Goal: Navigation & Orientation: Find specific page/section

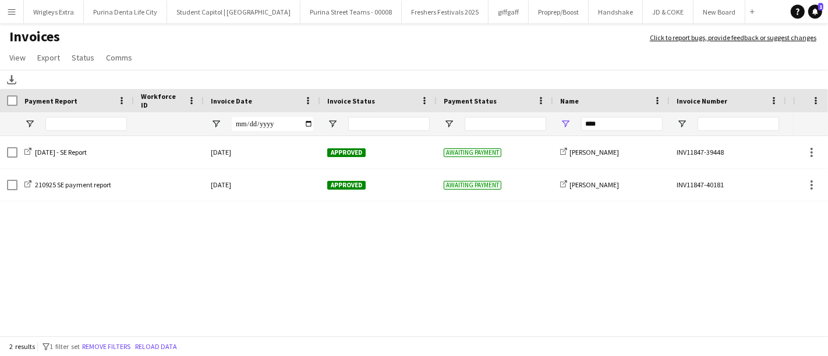
click at [12, 8] on app-icon "Menu" at bounding box center [11, 11] width 9 height 9
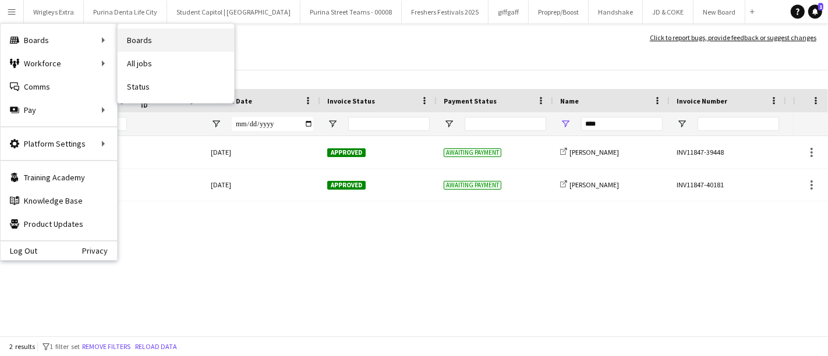
click at [164, 39] on link "Boards" at bounding box center [176, 40] width 116 height 23
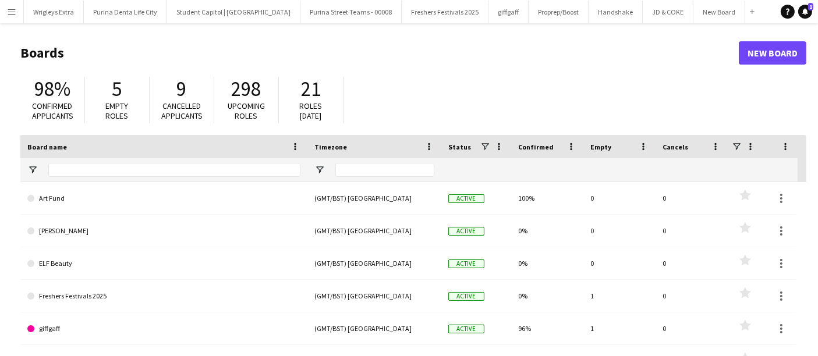
click at [441, 61] on h1 "Boards" at bounding box center [379, 52] width 718 height 17
click at [13, 11] on app-icon "Menu" at bounding box center [11, 11] width 9 height 9
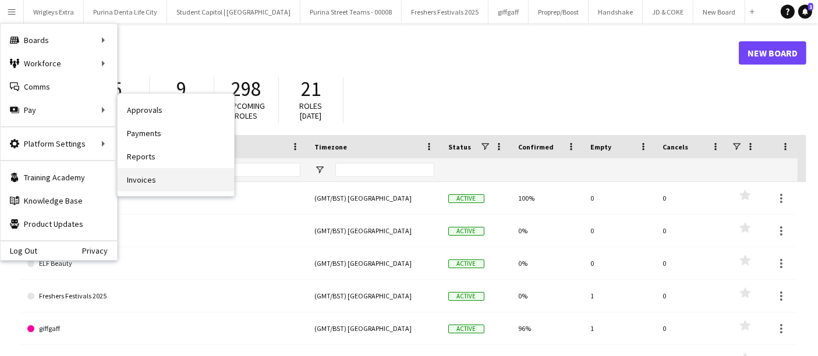
click at [181, 180] on link "Invoices" at bounding box center [176, 179] width 116 height 23
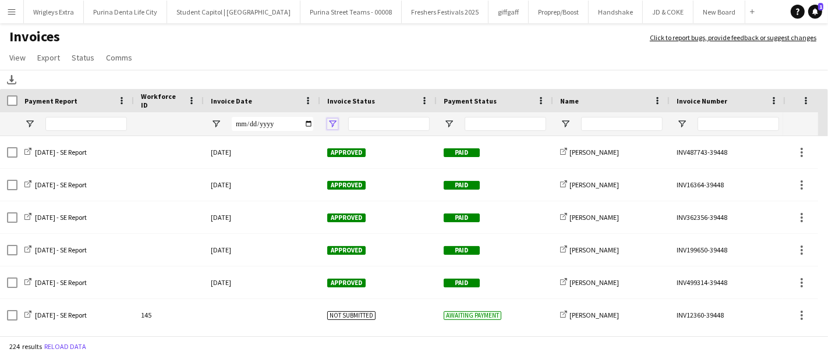
click at [335, 124] on span "Open Filter Menu" at bounding box center [332, 124] width 10 height 10
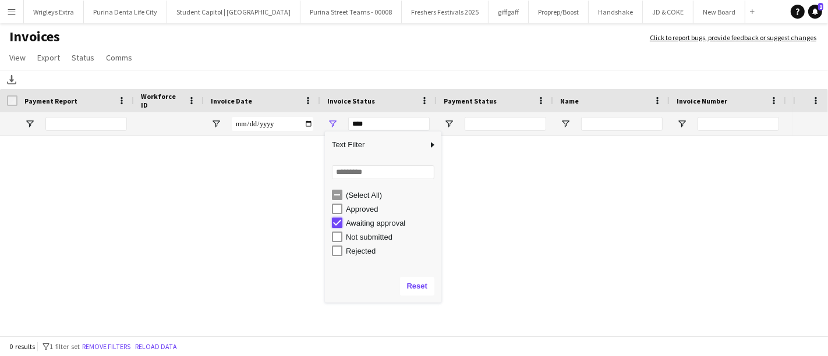
type input "**********"
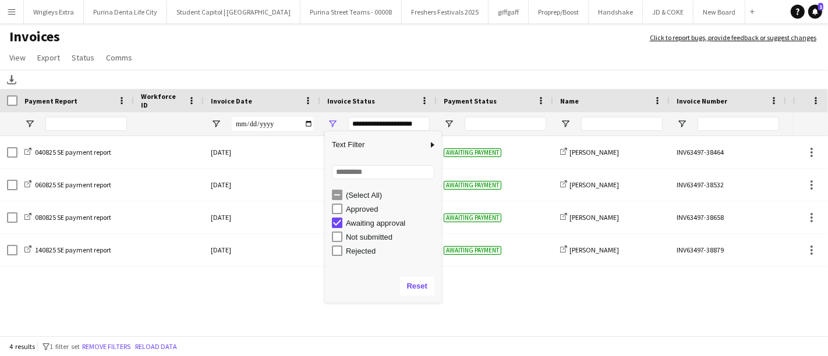
click at [542, 49] on app-page-menu "View Customise view Customise filters Reset Filters Reset View Reset All Export…" at bounding box center [414, 59] width 828 height 22
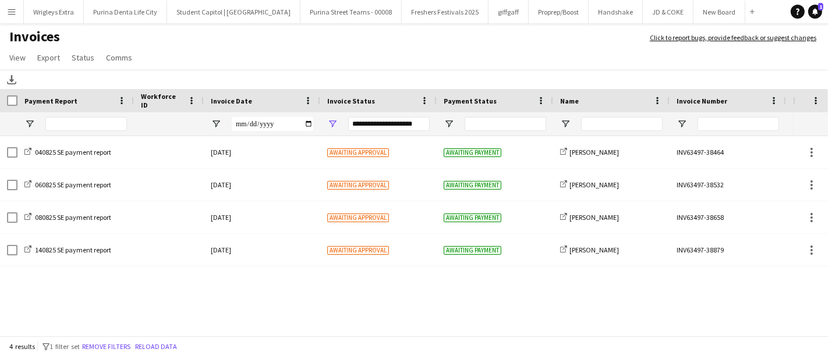
click at [13, 7] on app-icon "Menu" at bounding box center [11, 11] width 9 height 9
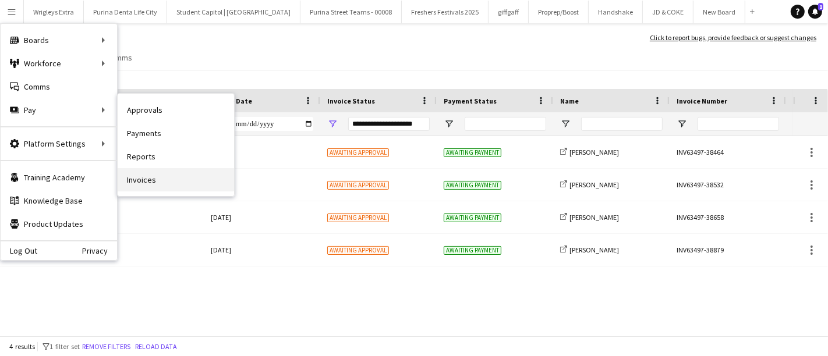
click at [189, 180] on link "Invoices" at bounding box center [176, 179] width 116 height 23
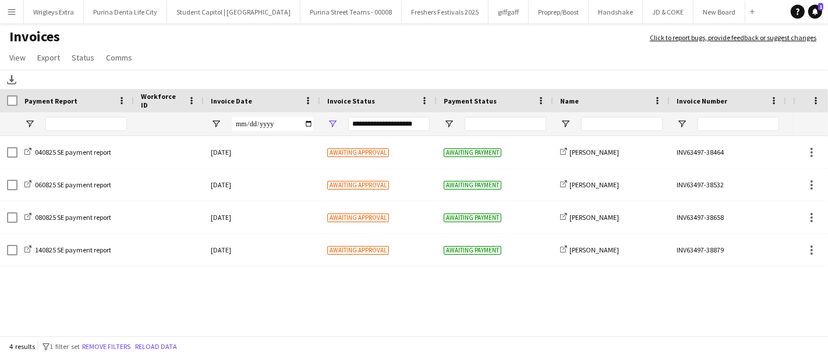
click at [389, 123] on div "**********" at bounding box center [388, 124] width 81 height 14
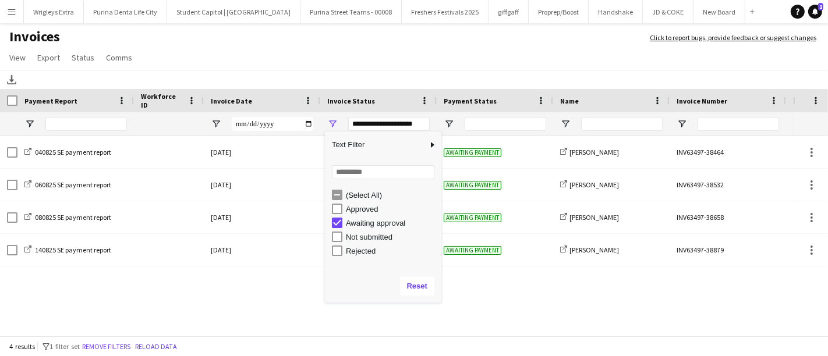
click at [453, 56] on app-page-menu "View Customise view Customise filters Reset Filters Reset View Reset All Export…" at bounding box center [414, 59] width 828 height 22
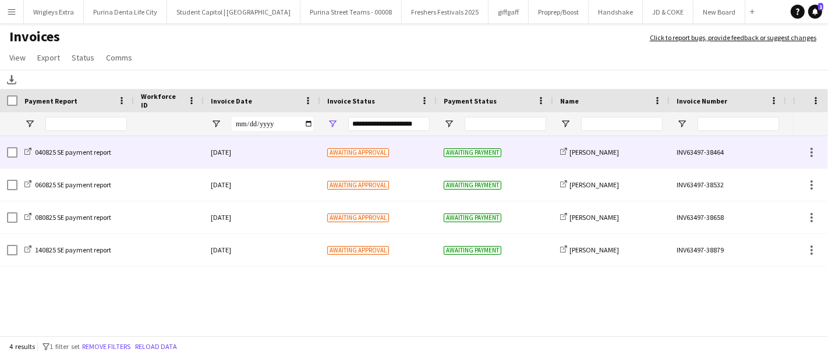
click at [370, 155] on span "Awaiting approval" at bounding box center [358, 152] width 62 height 9
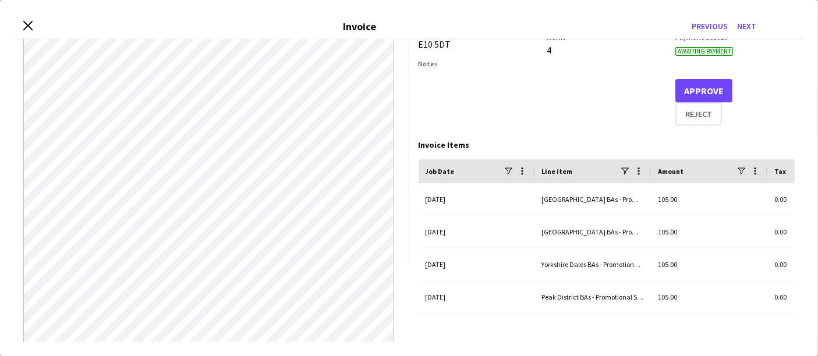
scroll to position [83, 0]
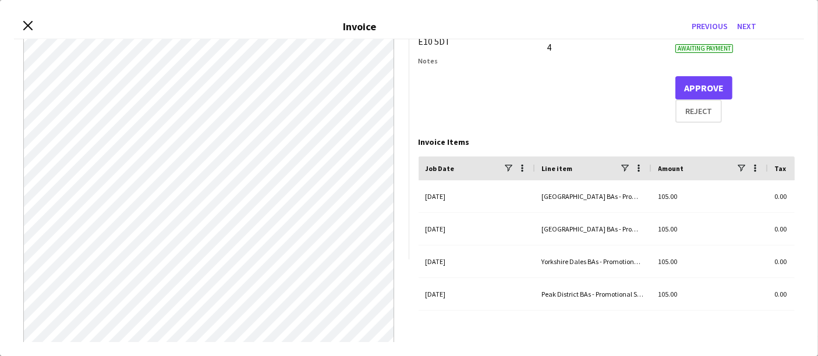
click at [567, 174] on div "Line item" at bounding box center [581, 167] width 78 height 17
click at [28, 20] on div "Close invoice dialog Invoice Previous Next" at bounding box center [409, 27] width 790 height 26
click at [29, 23] on icon "Close invoice dialog" at bounding box center [27, 25] width 11 height 11
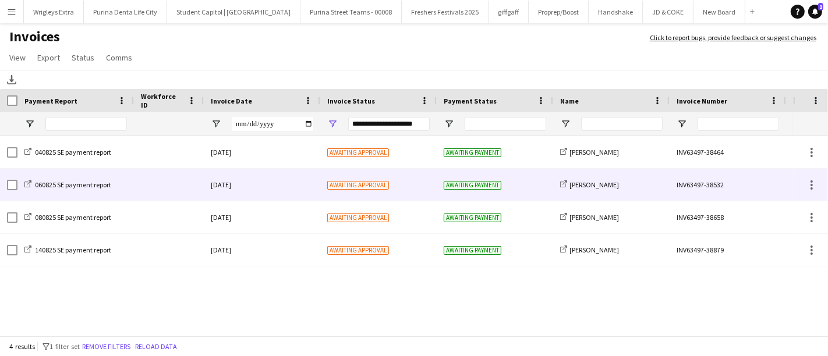
click at [311, 180] on div "[DATE]" at bounding box center [262, 185] width 116 height 32
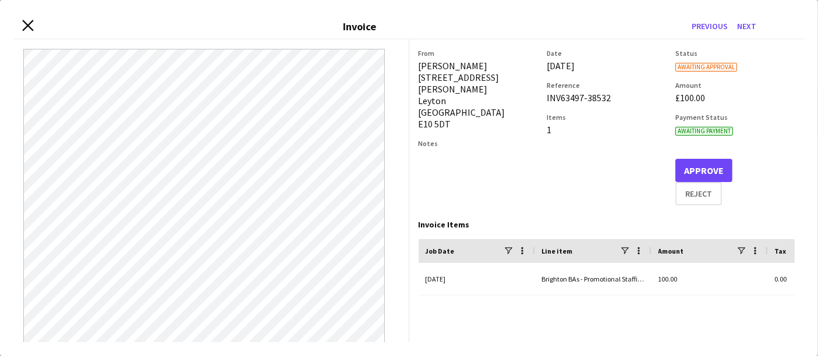
click at [24, 25] on icon "Close invoice dialog" at bounding box center [27, 25] width 11 height 11
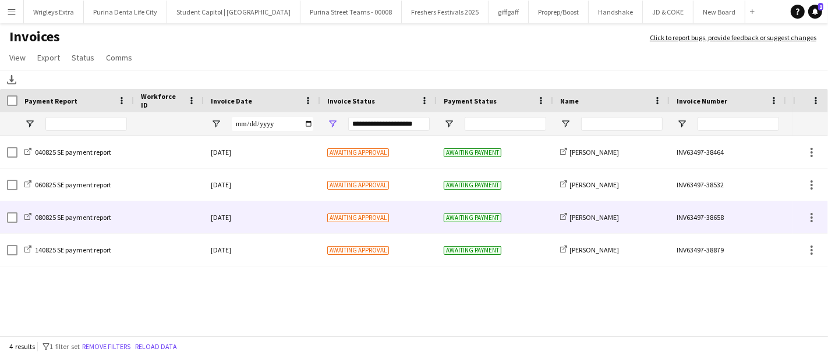
click at [251, 220] on div "[DATE]" at bounding box center [262, 217] width 116 height 32
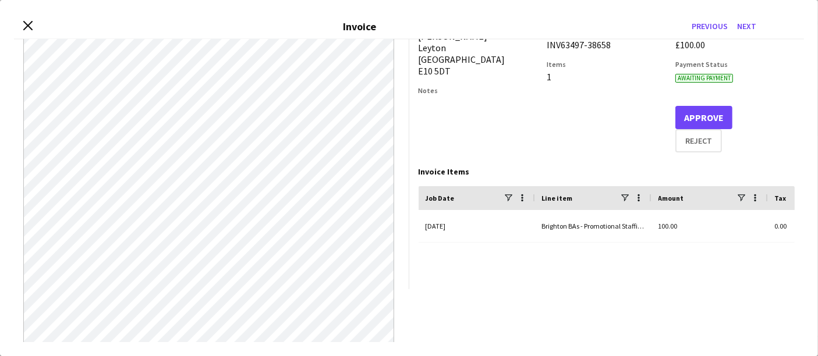
scroll to position [54, 0]
click at [22, 24] on div "Close invoice dialog Invoice Previous Next" at bounding box center [409, 27] width 790 height 26
click at [27, 27] on icon "Close invoice dialog" at bounding box center [27, 25] width 11 height 11
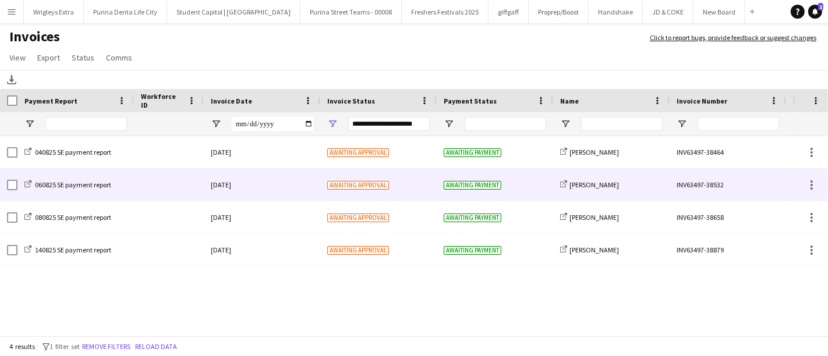
click at [246, 189] on div "[DATE]" at bounding box center [262, 185] width 116 height 32
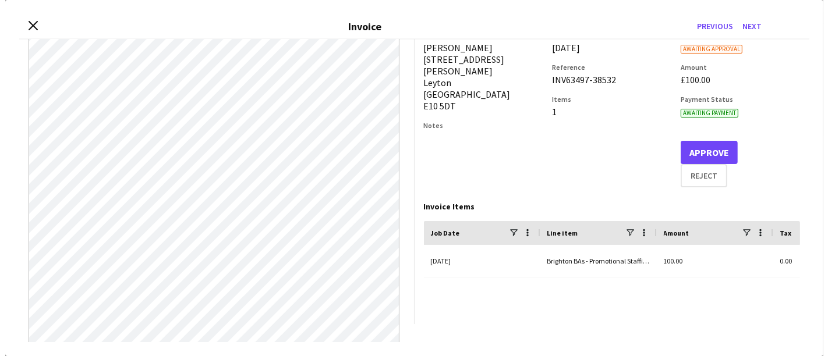
scroll to position [17, 0]
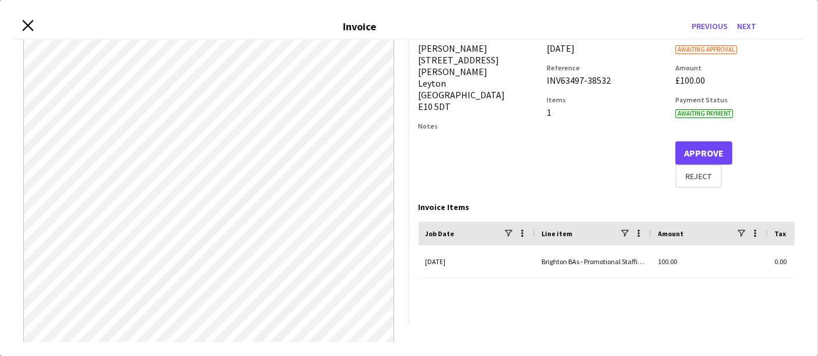
click at [26, 28] on icon at bounding box center [27, 25] width 11 height 11
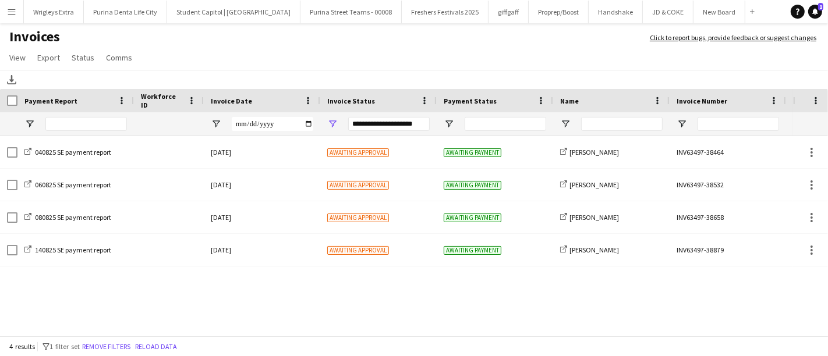
click at [424, 123] on div "**********" at bounding box center [388, 124] width 81 height 14
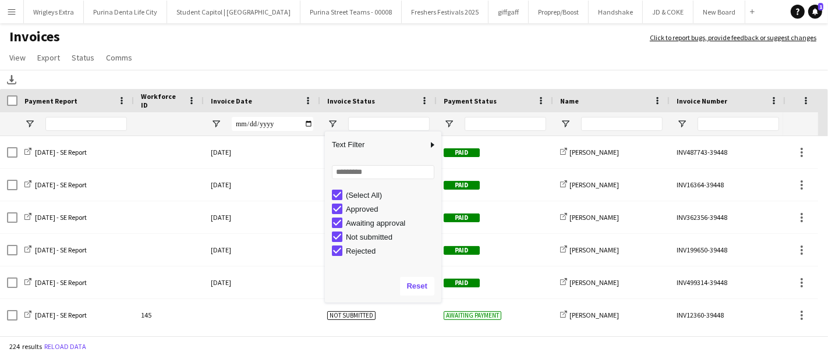
click at [465, 43] on h1 "Invoices" at bounding box center [319, 38] width 638 height 20
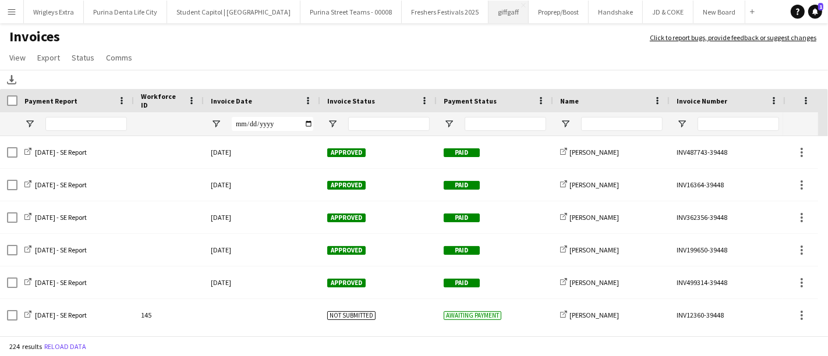
click at [489, 12] on button "giffgaff Close" at bounding box center [508, 12] width 40 height 23
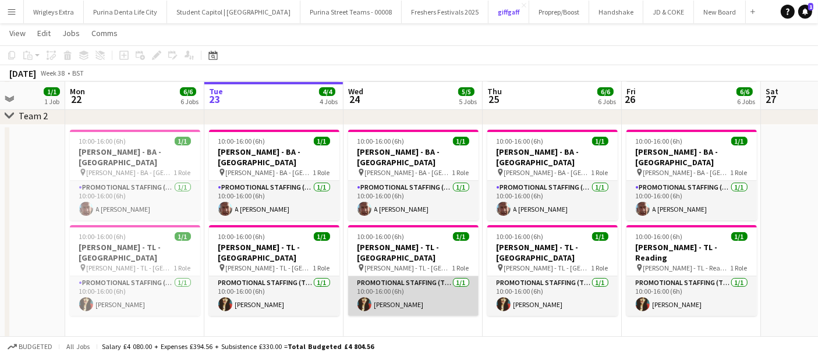
scroll to position [0, 307]
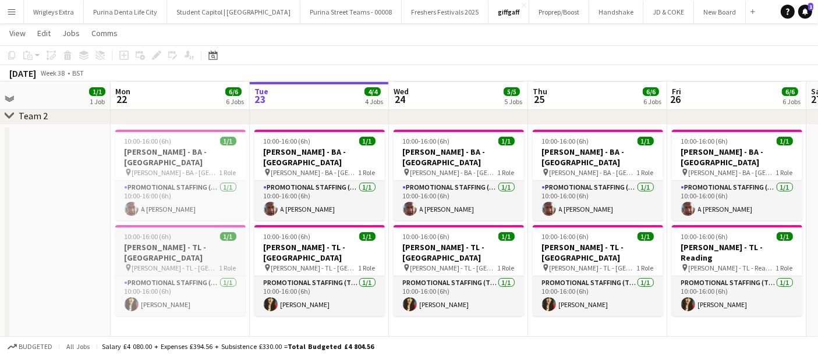
click at [205, 263] on div "pin [PERSON_NAME] - TL - [GEOGRAPHIC_DATA] 1 Role" at bounding box center [180, 267] width 130 height 9
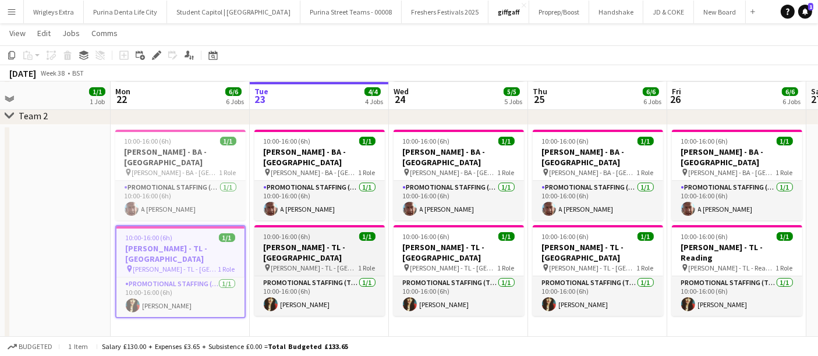
click at [306, 264] on span "[PERSON_NAME] - TL - [GEOGRAPHIC_DATA]" at bounding box center [314, 268] width 87 height 9
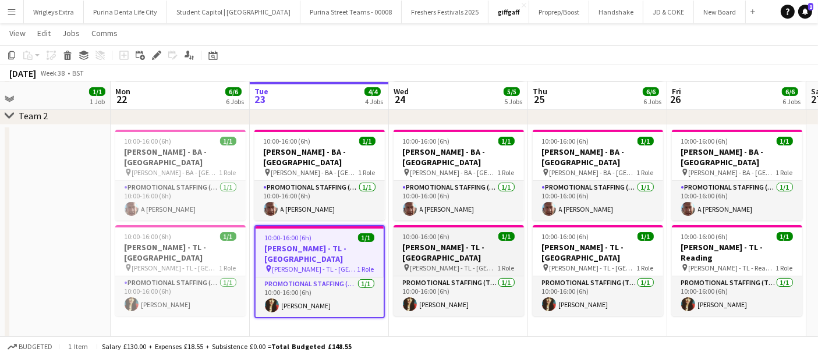
click at [453, 264] on span "[PERSON_NAME] - TL - [GEOGRAPHIC_DATA]" at bounding box center [453, 268] width 87 height 9
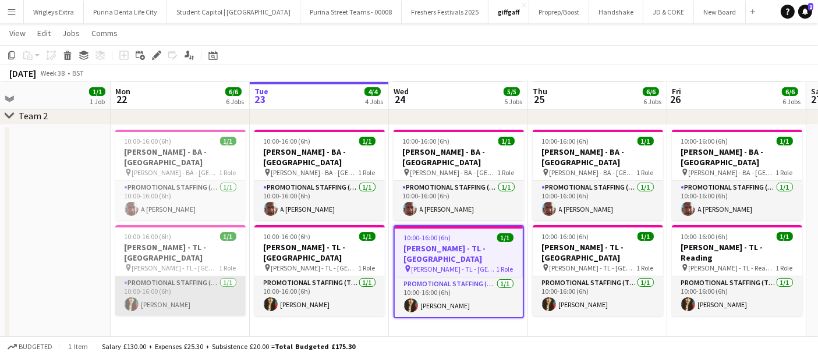
click at [214, 276] on app-card-role "Promotional Staffing (Team Leader) [DATE] 10:00-16:00 (6h) [PERSON_NAME]" at bounding box center [180, 296] width 130 height 40
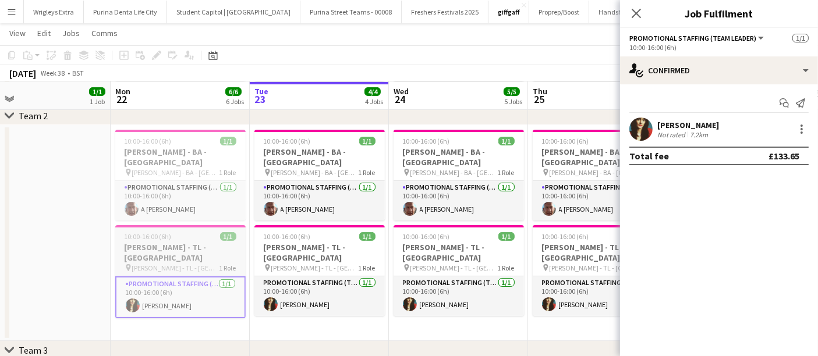
click at [197, 242] on h3 "[PERSON_NAME] - TL - [GEOGRAPHIC_DATA]" at bounding box center [180, 252] width 130 height 21
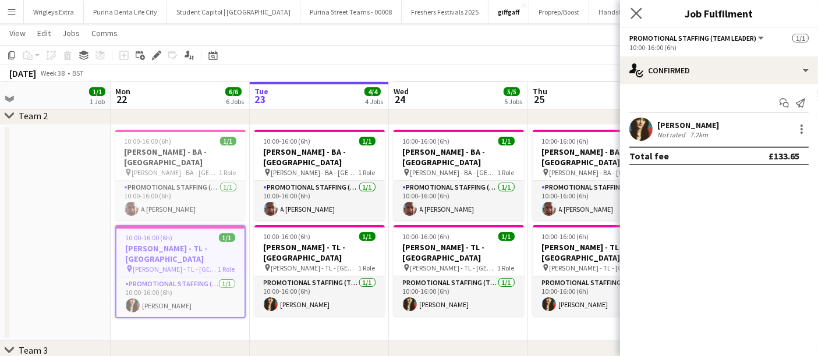
click at [640, 6] on app-icon "Close pop-in" at bounding box center [636, 13] width 17 height 17
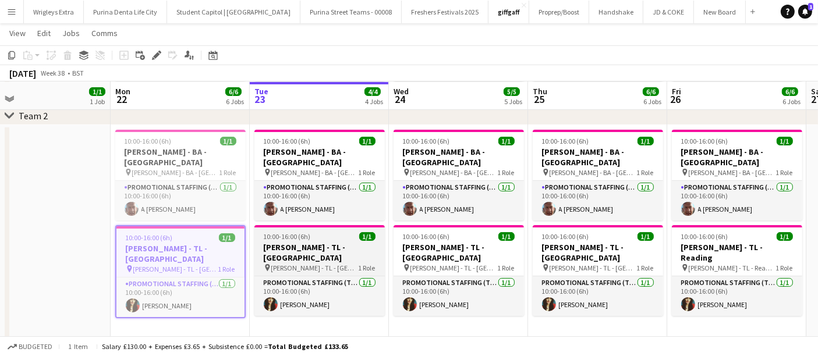
click at [326, 232] on div "10:00-16:00 (6h) 1/1" at bounding box center [319, 236] width 130 height 9
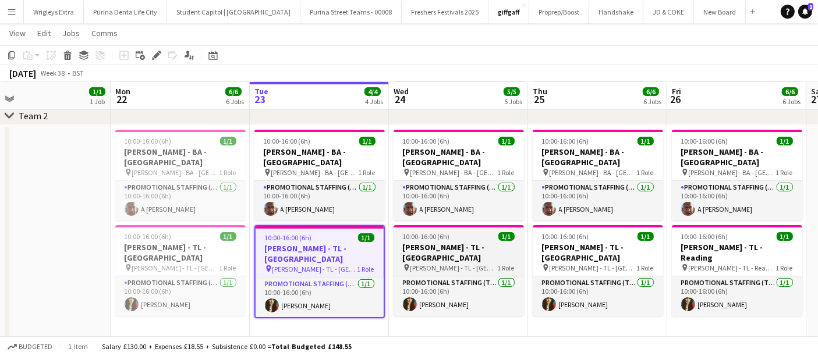
click at [468, 230] on app-job-card "10:00-16:00 (6h) 1/1 [PERSON_NAME] - TL - [GEOGRAPHIC_DATA] pin [PERSON_NAME] -…" at bounding box center [458, 270] width 130 height 91
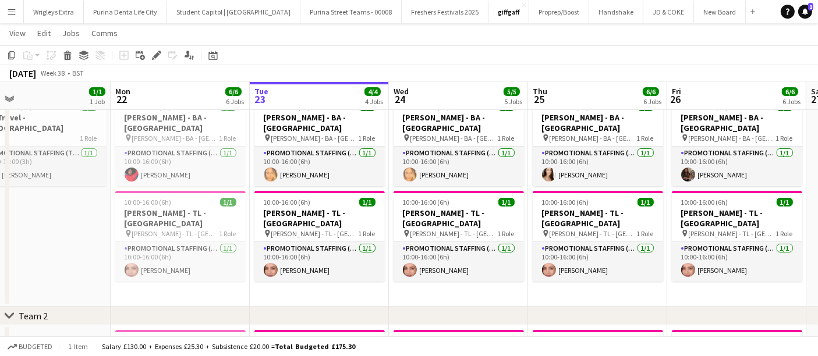
scroll to position [0, 0]
